Goal: Information Seeking & Learning: Learn about a topic

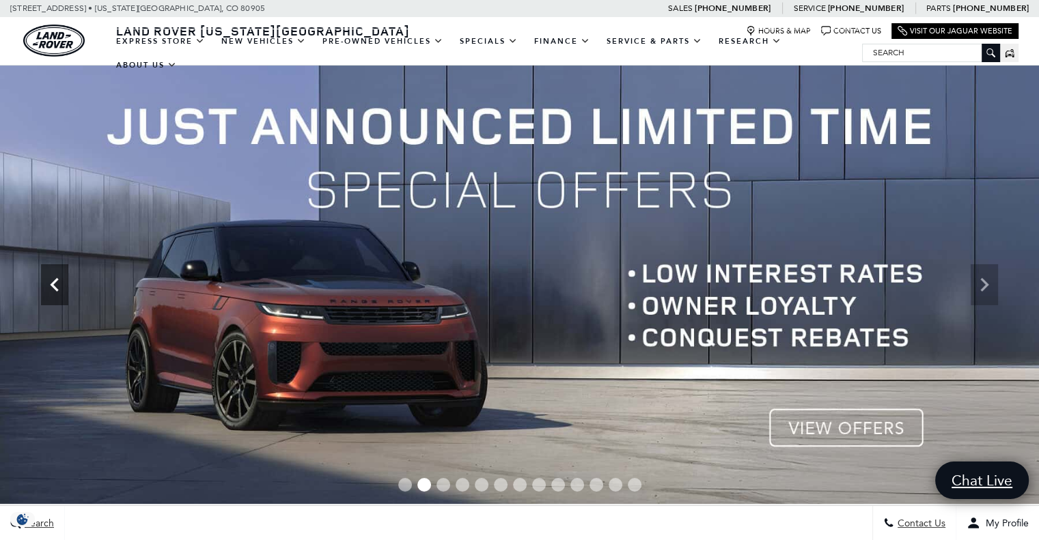
click at [63, 285] on icon "Previous" at bounding box center [54, 284] width 27 height 27
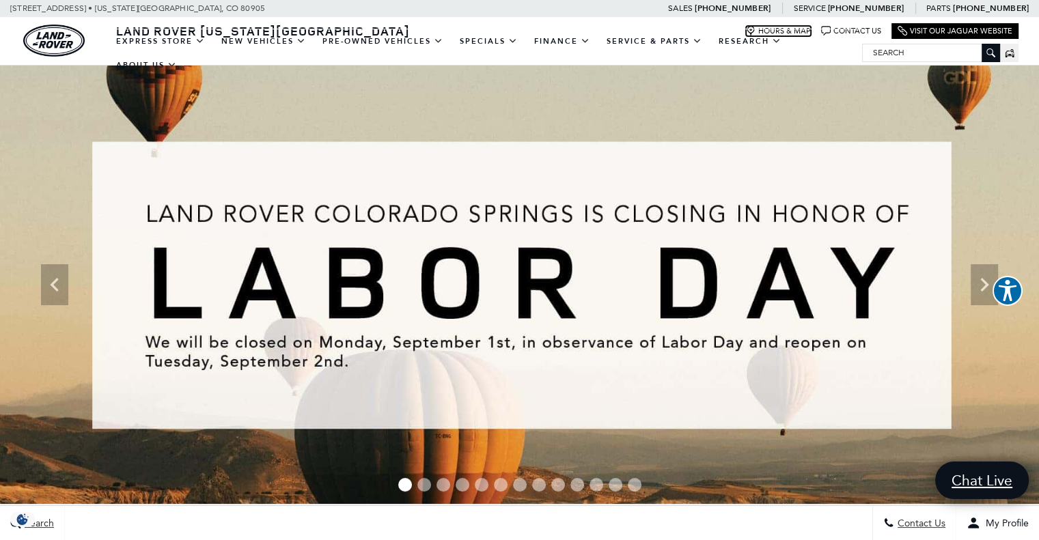
click at [784, 27] on link "Hours & Map" at bounding box center [778, 31] width 65 height 10
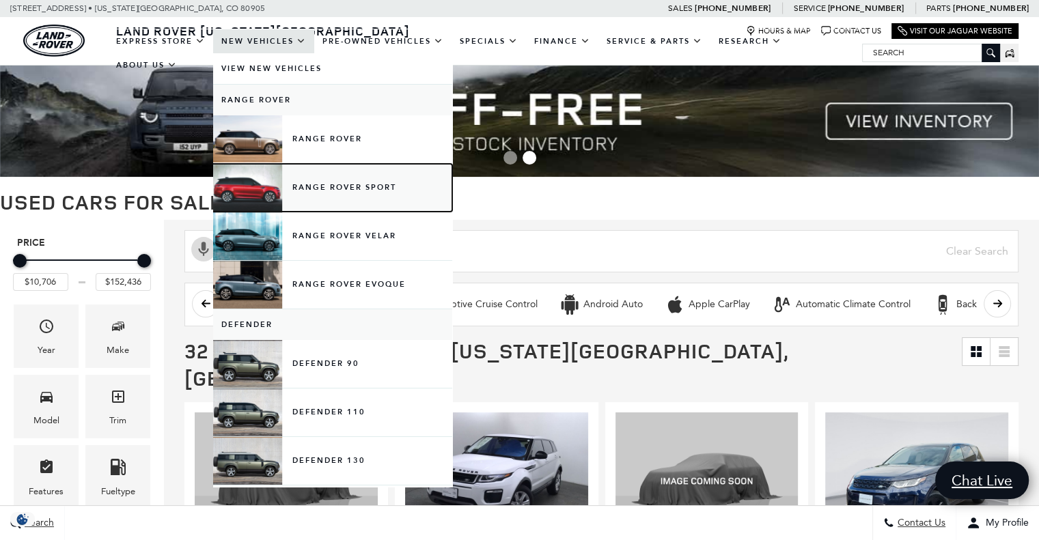
click at [344, 178] on link "Range Rover Sport" at bounding box center [332, 188] width 239 height 48
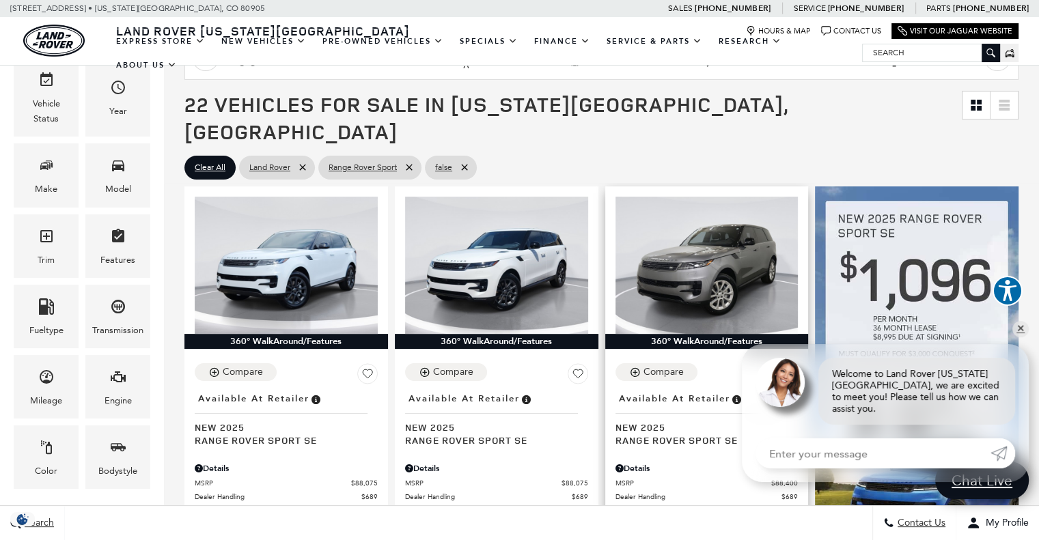
scroll to position [137, 0]
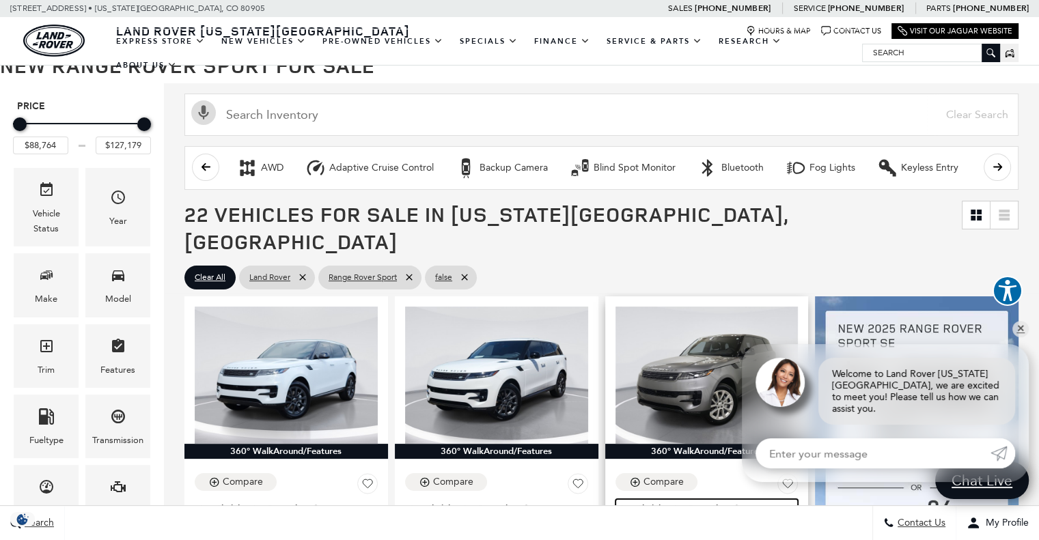
click at [670, 501] on span "Available at Retailer" at bounding box center [674, 508] width 111 height 15
